Goal: Information Seeking & Learning: Learn about a topic

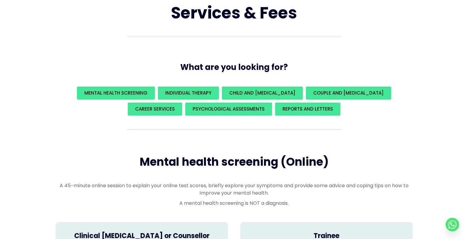
scroll to position [123, 0]
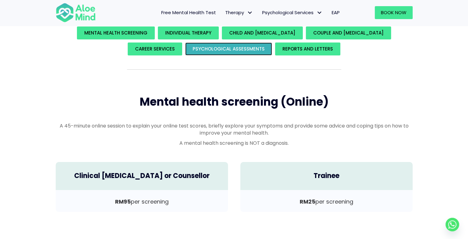
click at [236, 43] on link "Psychological assessments" at bounding box center [228, 48] width 87 height 13
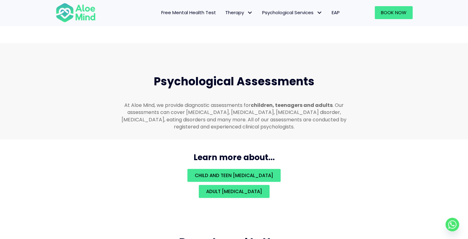
scroll to position [1305, 0]
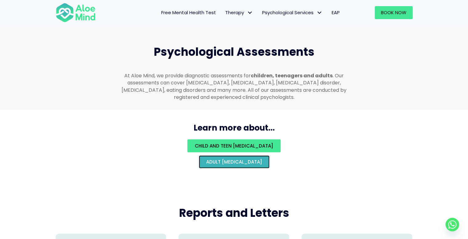
click at [268, 158] on link "Adult psychological assessment" at bounding box center [234, 161] width 71 height 13
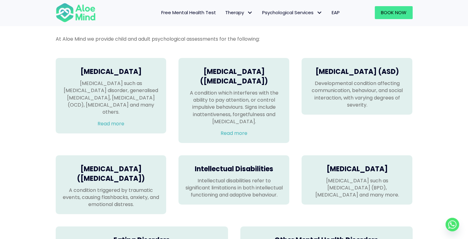
scroll to position [400, 0]
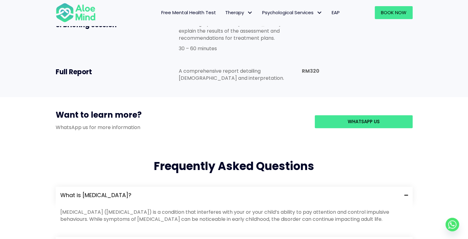
scroll to position [553, 0]
